Goal: Share content

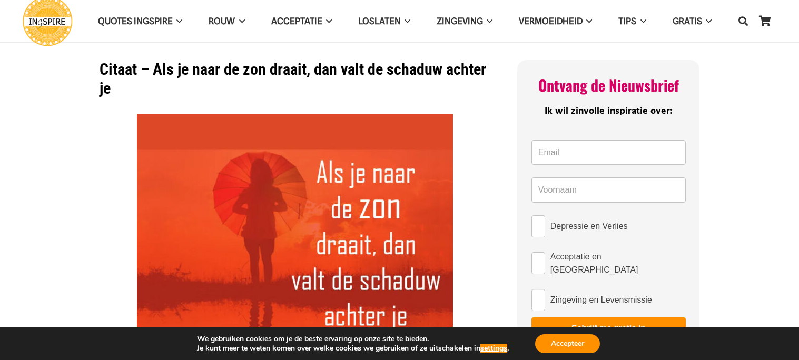
click at [324, 255] on img at bounding box center [295, 272] width 316 height 316
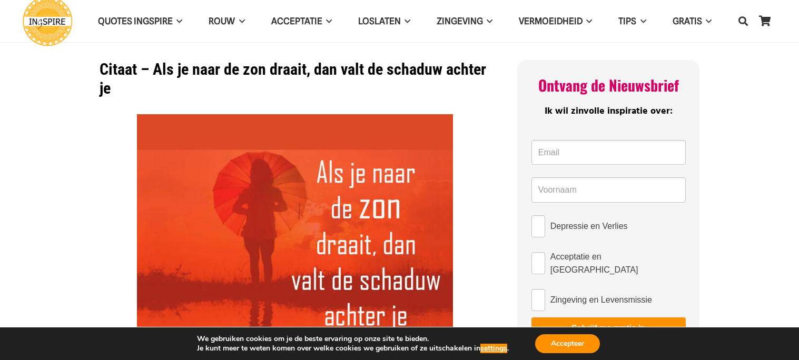
click at [324, 255] on img at bounding box center [295, 272] width 316 height 316
